Goal: Use online tool/utility: Utilize a website feature to perform a specific function

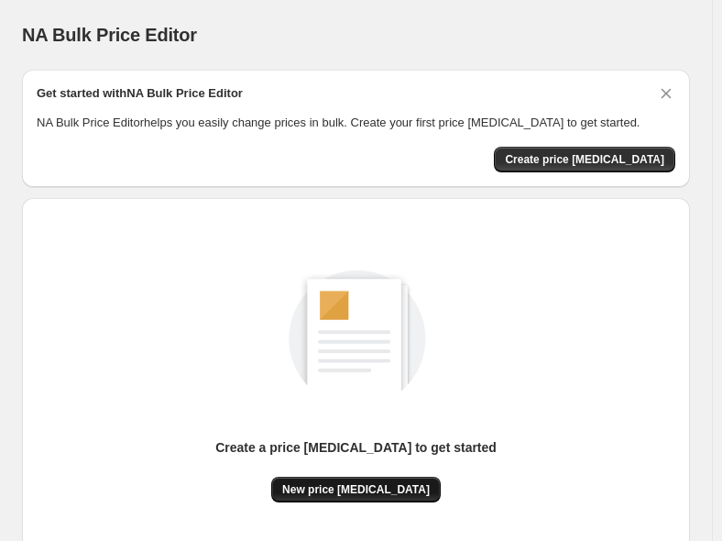
click at [345, 503] on div "Create a price [MEDICAL_DATA] to get started New price [MEDICAL_DATA]" at bounding box center [356, 387] width 639 height 348
click at [348, 498] on button "New price [MEDICAL_DATA]" at bounding box center [356, 490] width 170 height 26
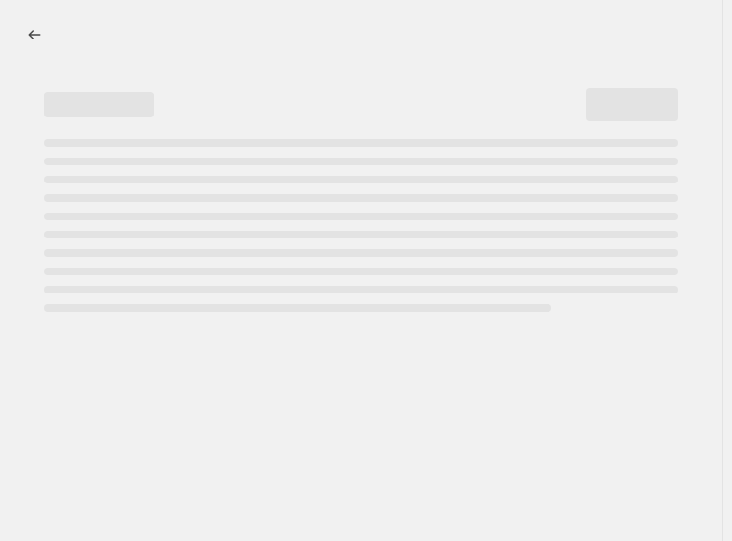
select select "percentage"
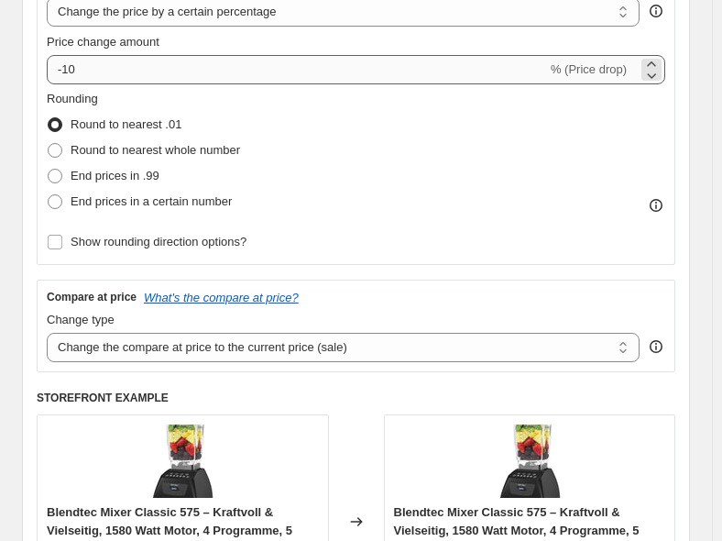
scroll to position [367, 0]
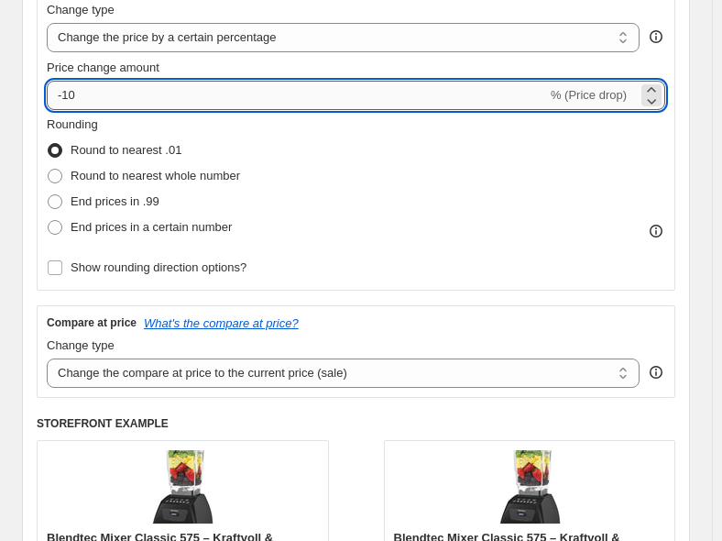
click at [157, 106] on input "-10" at bounding box center [297, 95] width 501 height 29
type input "-1"
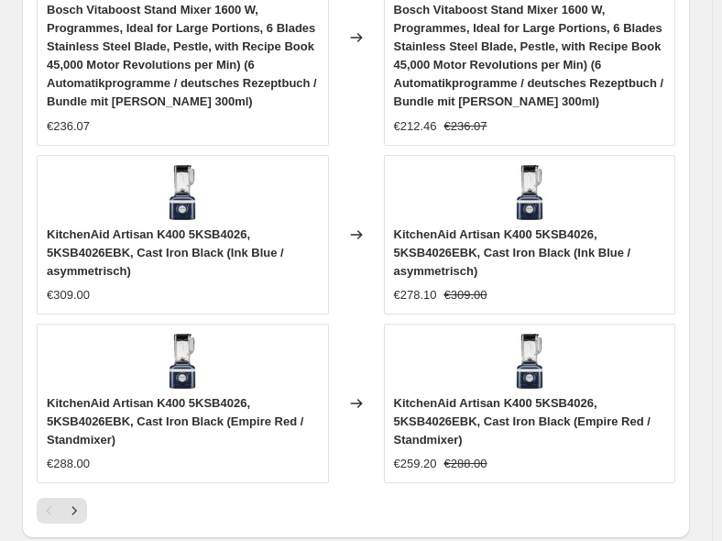
scroll to position [2108, 0]
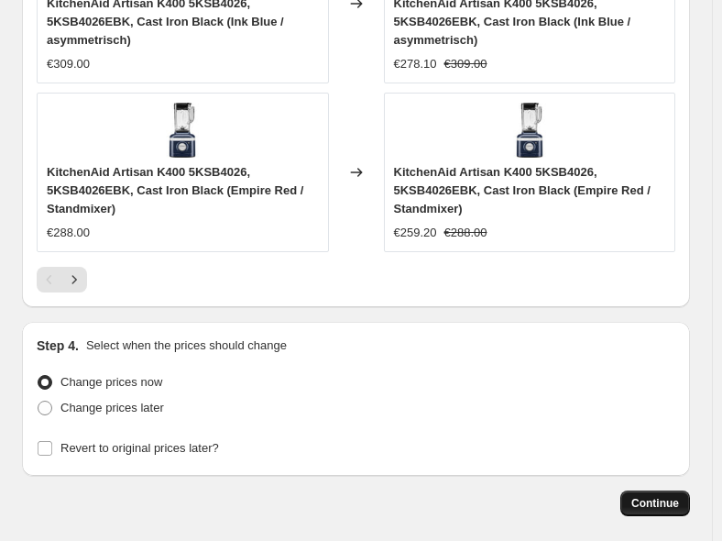
type input "-30"
click at [642, 490] on button "Continue" at bounding box center [656, 503] width 70 height 26
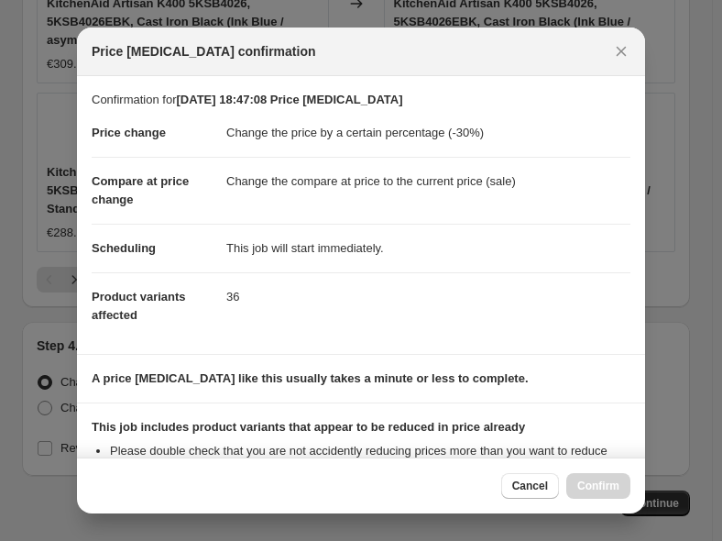
click at [611, 491] on div "Cancel Confirm" at bounding box center [565, 486] width 129 height 26
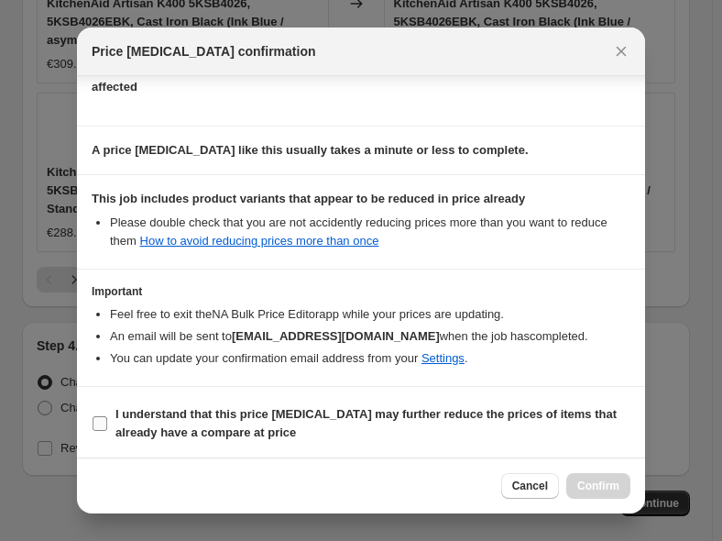
click at [110, 419] on label "I understand that this price [MEDICAL_DATA] may further reduce the prices of it…" at bounding box center [361, 424] width 539 height 44
click at [107, 419] on input "I understand that this price [MEDICAL_DATA] may further reduce the prices of it…" at bounding box center [100, 423] width 15 height 15
checkbox input "true"
click at [612, 491] on span "Confirm" at bounding box center [599, 486] width 42 height 15
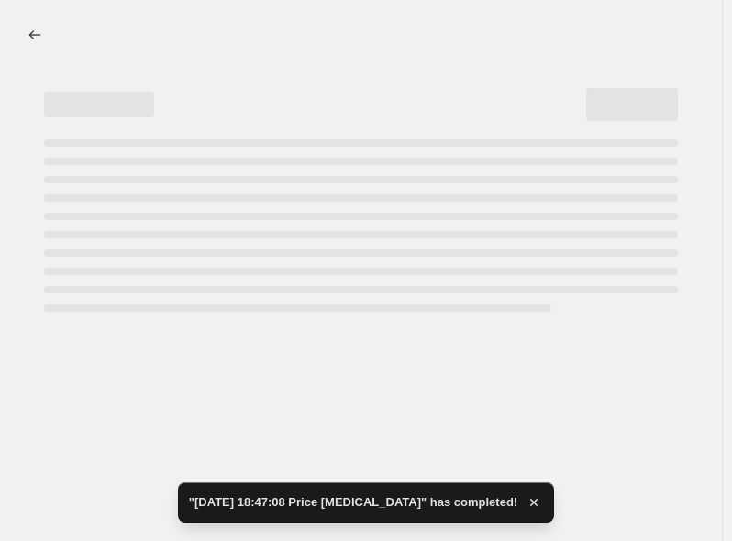
select select "percentage"
